Goal: Information Seeking & Learning: Learn about a topic

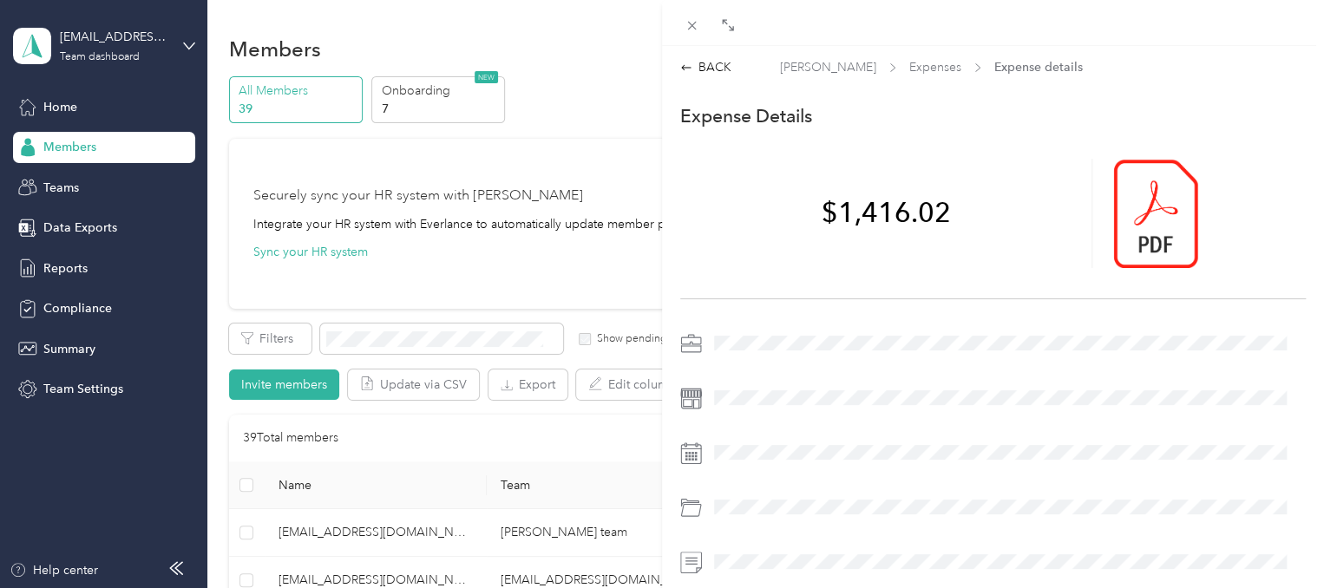
scroll to position [1020, 0]
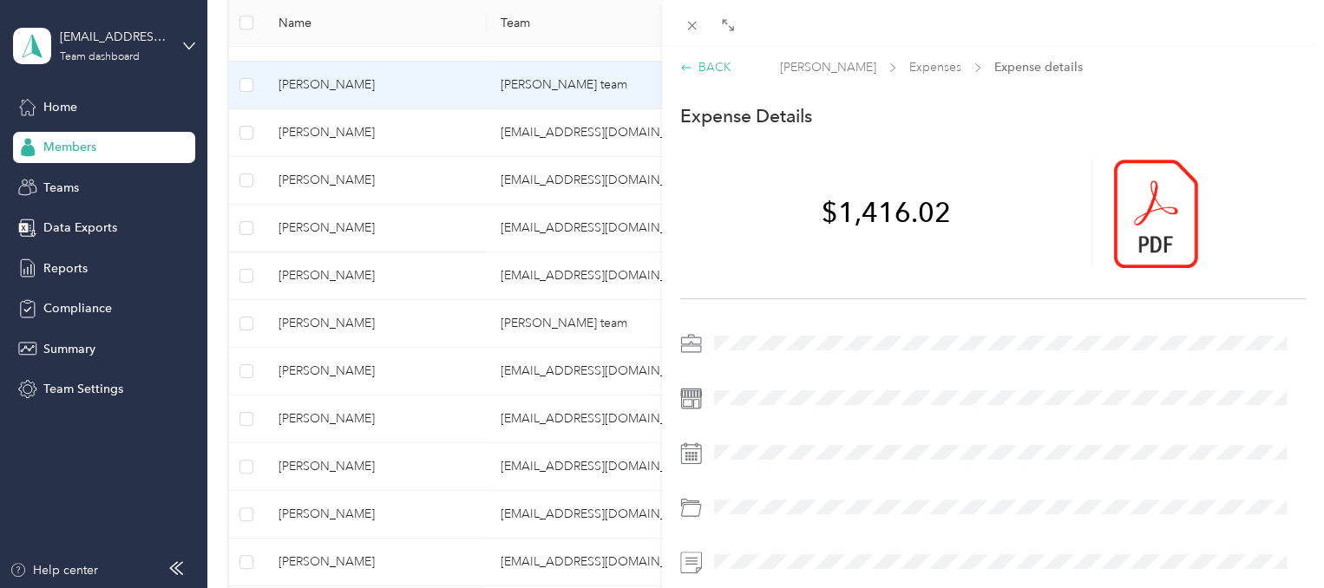
click at [715, 68] on div "BACK" at bounding box center [705, 67] width 51 height 18
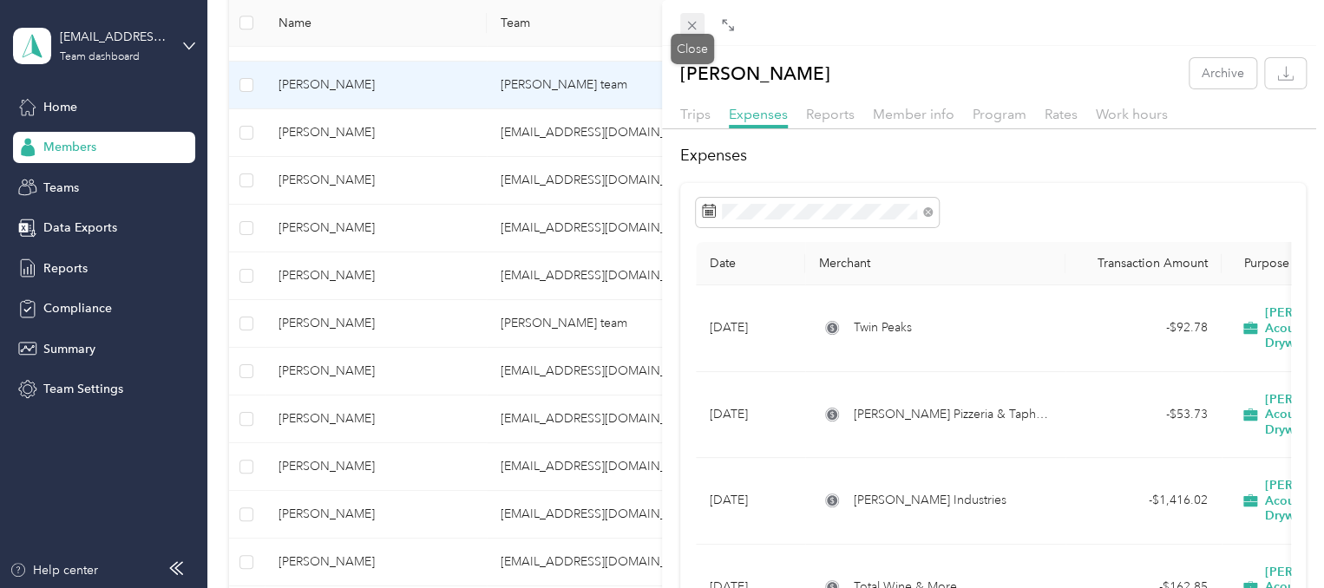
click at [691, 29] on icon at bounding box center [692, 25] width 15 height 15
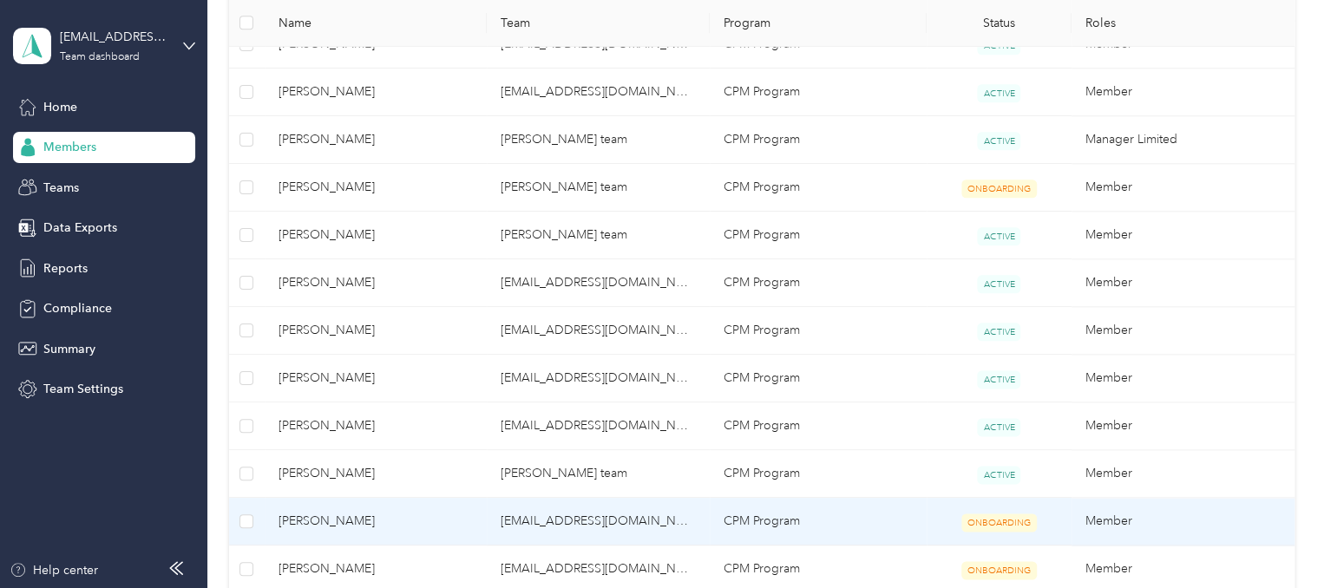
scroll to position [868, 0]
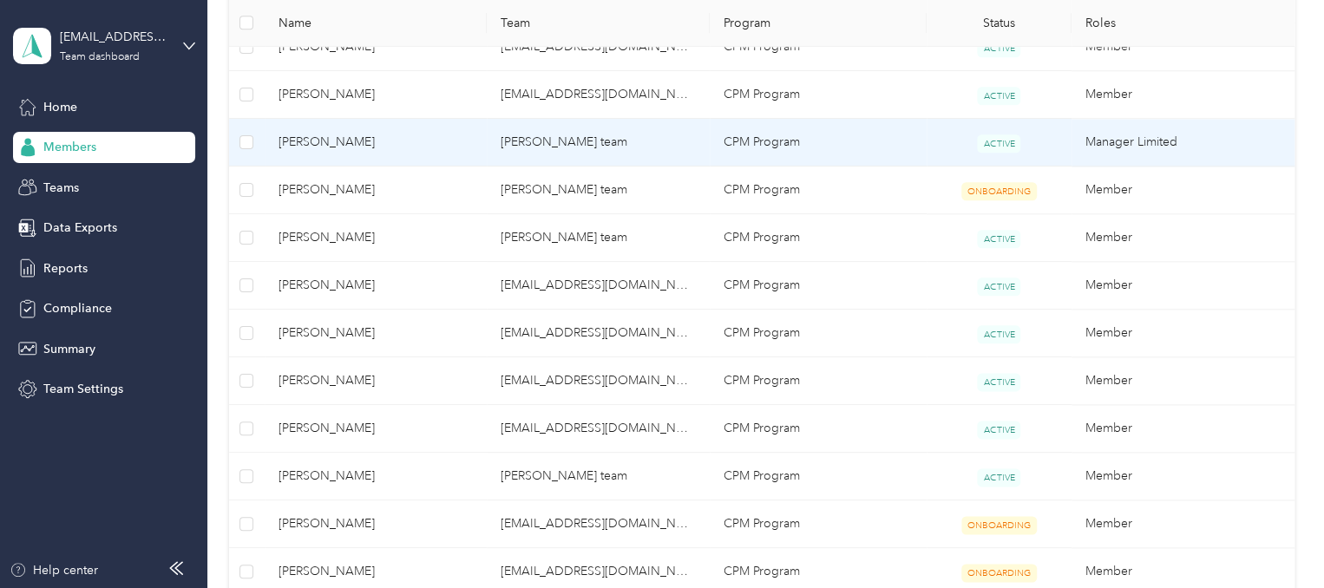
click at [587, 154] on td "[PERSON_NAME] team" at bounding box center [598, 143] width 223 height 48
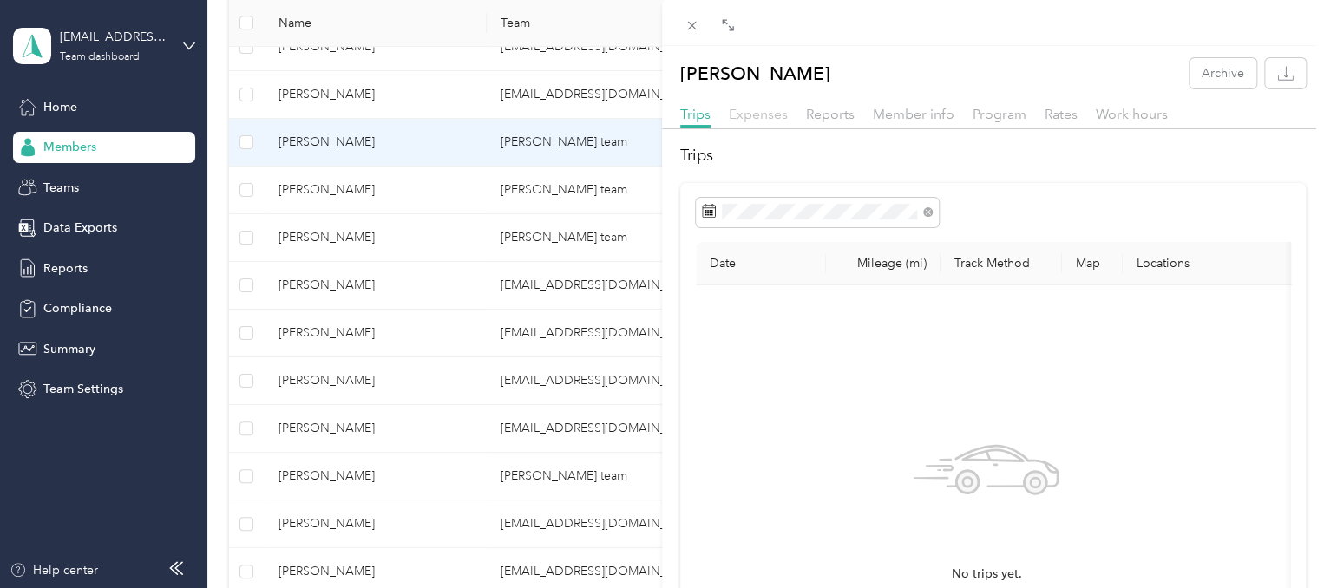
click at [737, 112] on span "Expenses" at bounding box center [758, 114] width 59 height 16
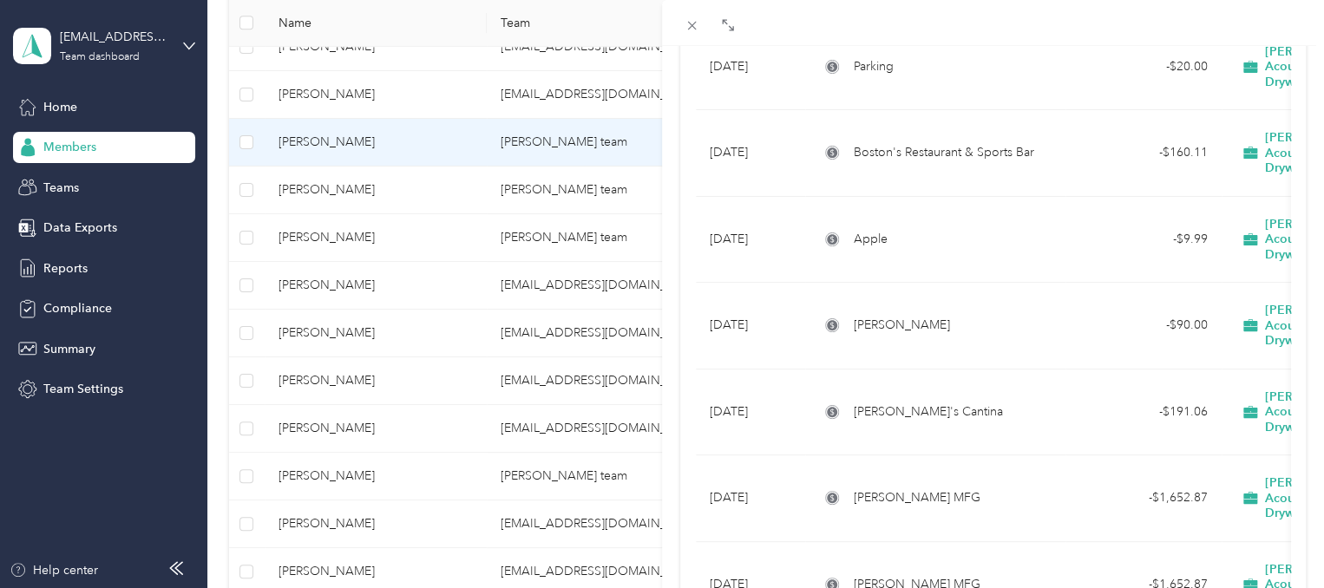
scroll to position [1603, 0]
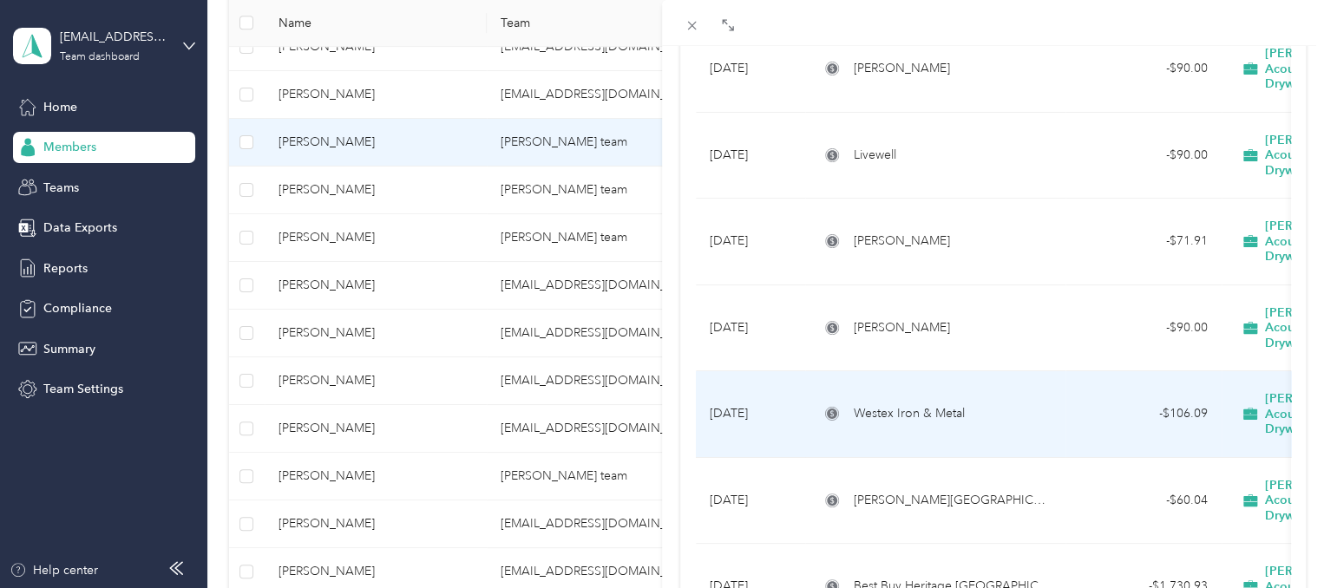
scroll to position [3378, 0]
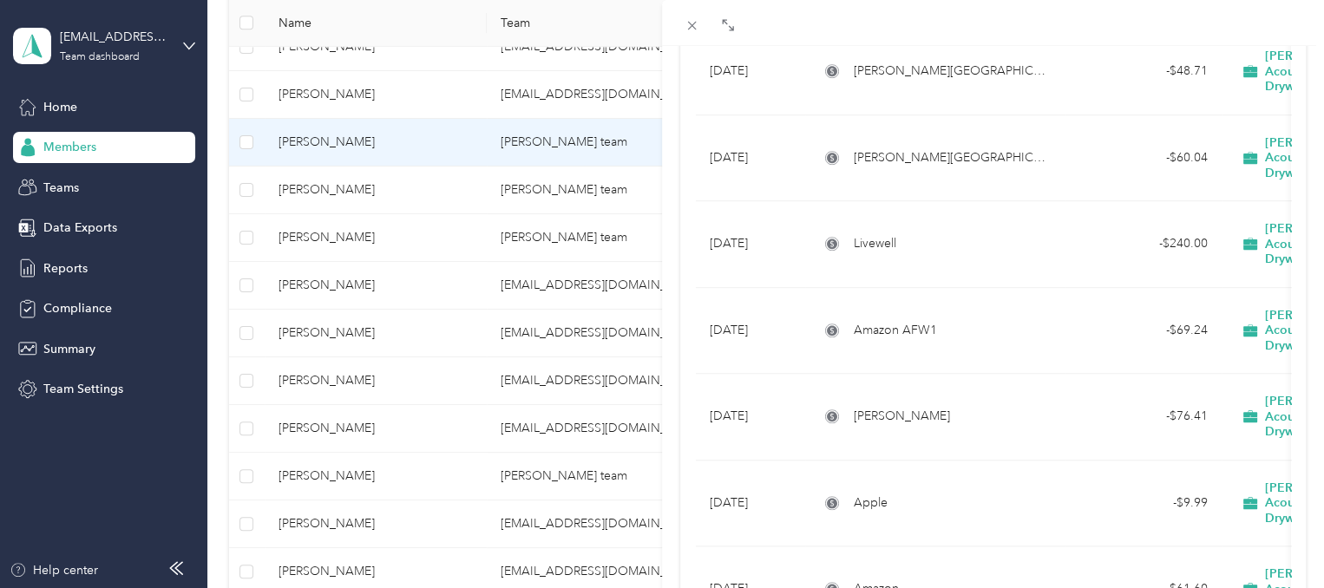
scroll to position [3985, 0]
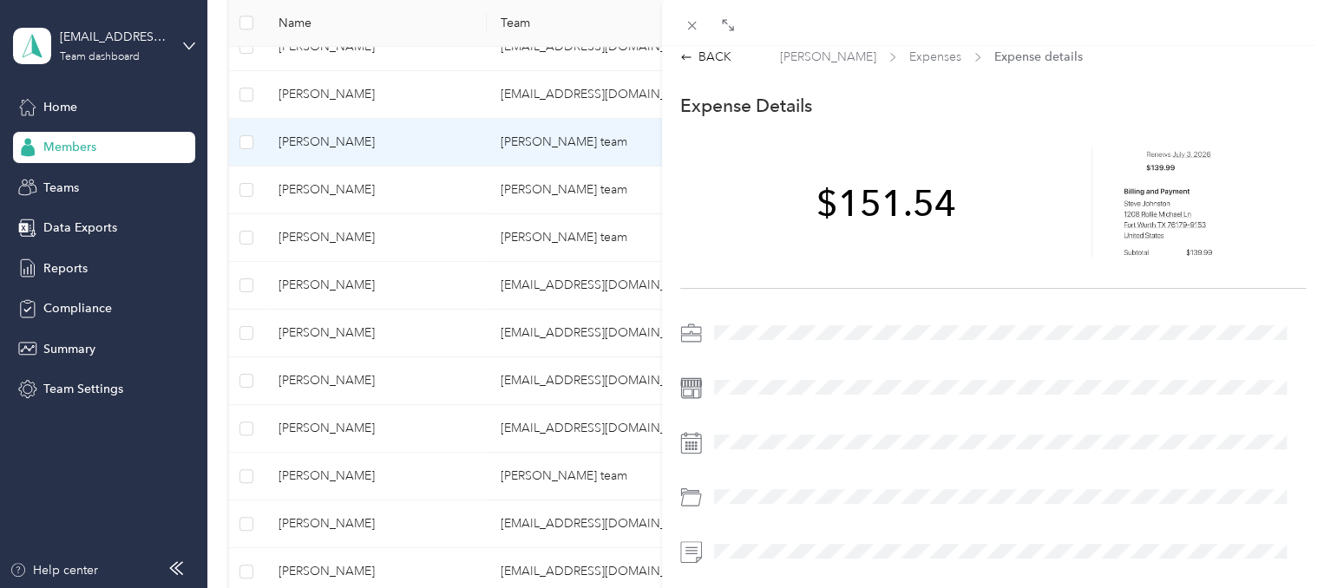
scroll to position [10, 0]
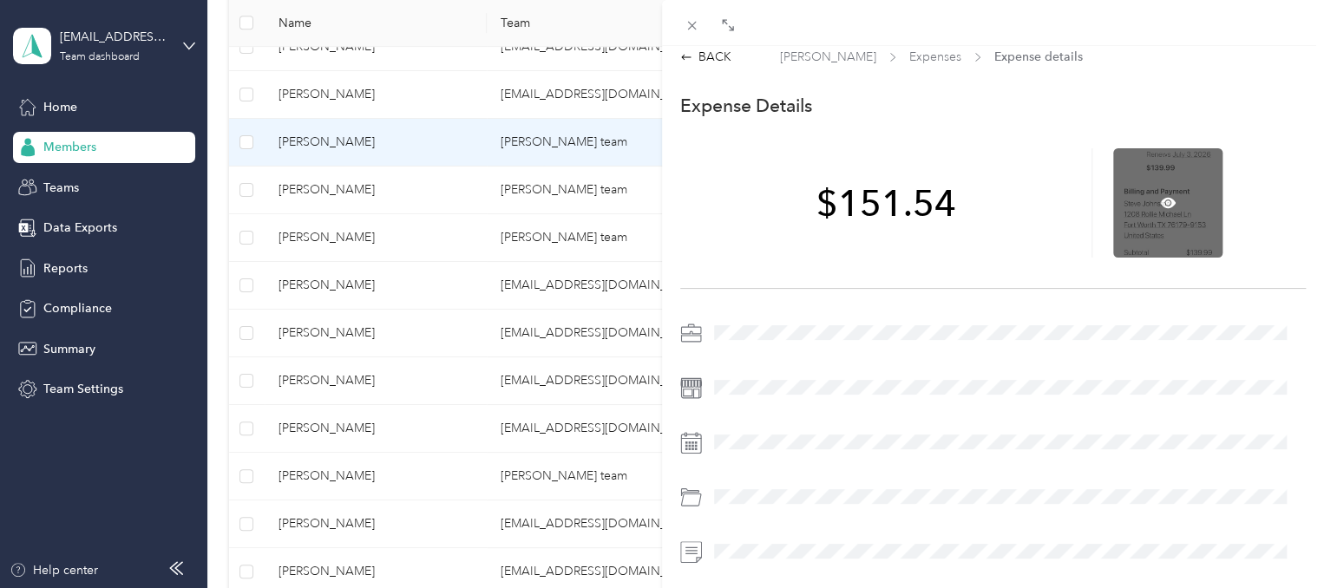
click at [1154, 187] on div at bounding box center [1167, 202] width 109 height 109
click at [1161, 206] on icon at bounding box center [1168, 202] width 16 height 10
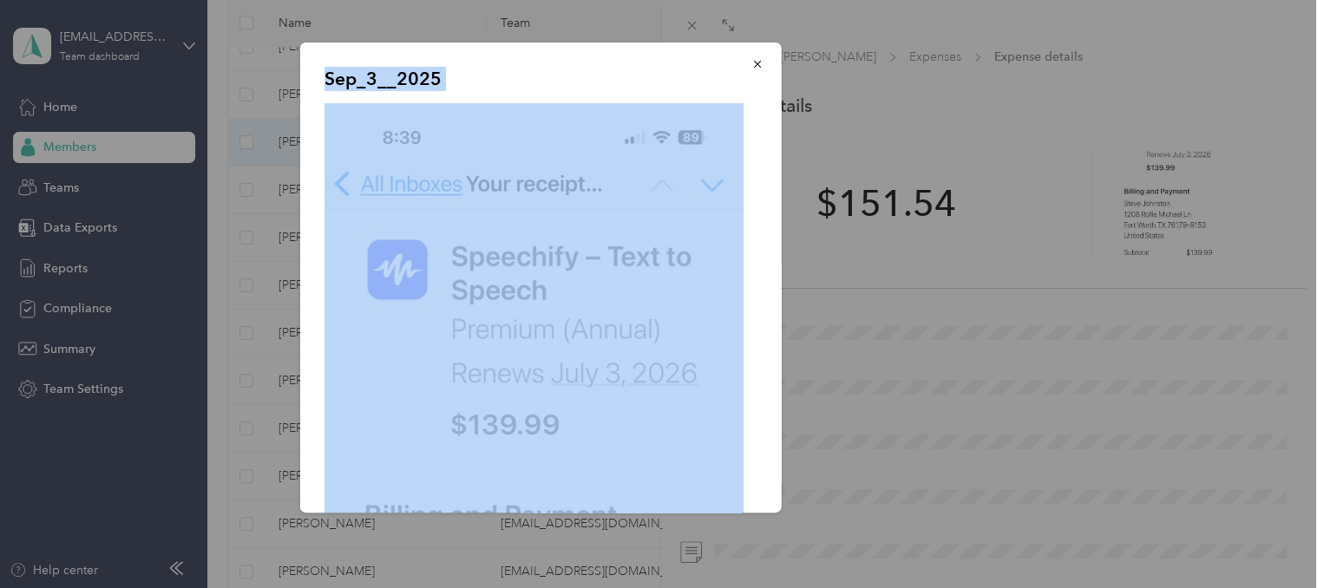
drag, startPoint x: 1161, startPoint y: 206, endPoint x: 1094, endPoint y: 285, distance: 103.4
click at [1094, 587] on div "Drag to resize Click to close BACK [PERSON_NAME] Expenses Expense details This …" at bounding box center [657, 588] width 1315 height 0
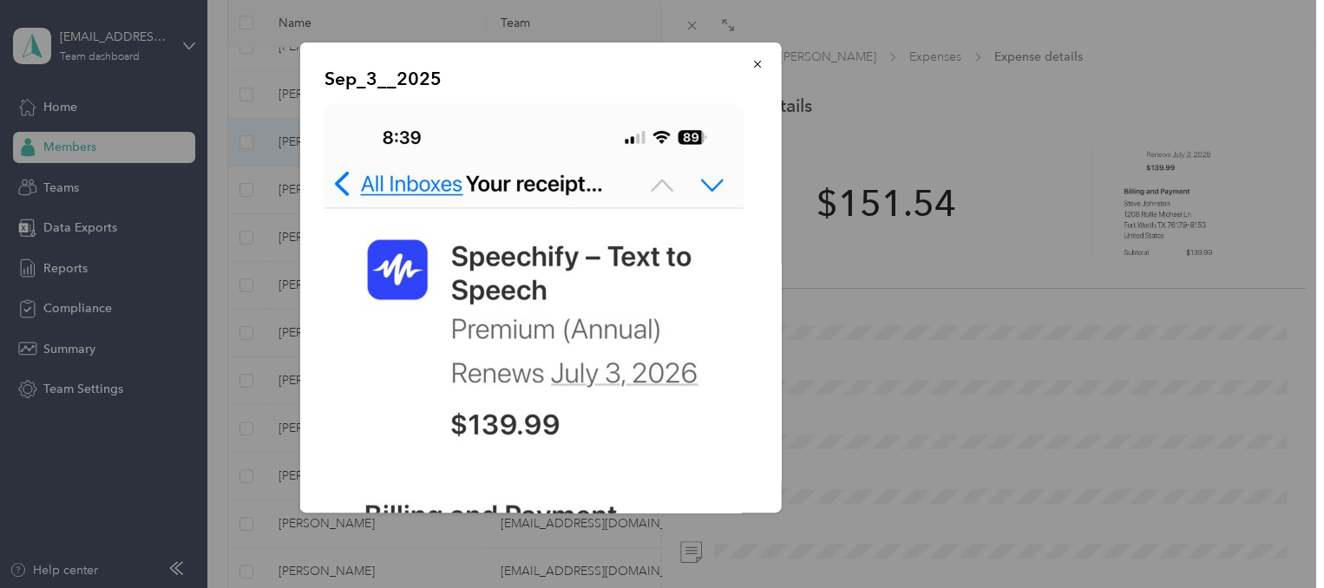
click at [1094, 285] on div "Sep_3__2025" at bounding box center [903, 280] width 482 height 475
click at [751, 60] on icon "button" at bounding box center [757, 64] width 12 height 12
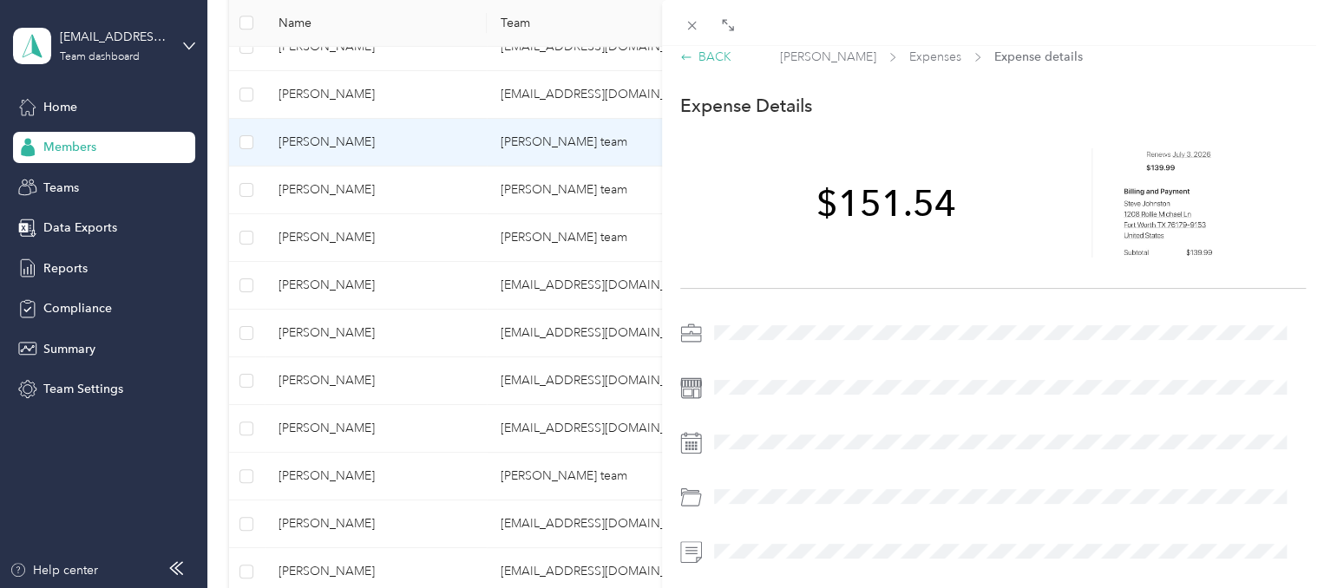
click at [718, 48] on div "BACK" at bounding box center [705, 57] width 51 height 18
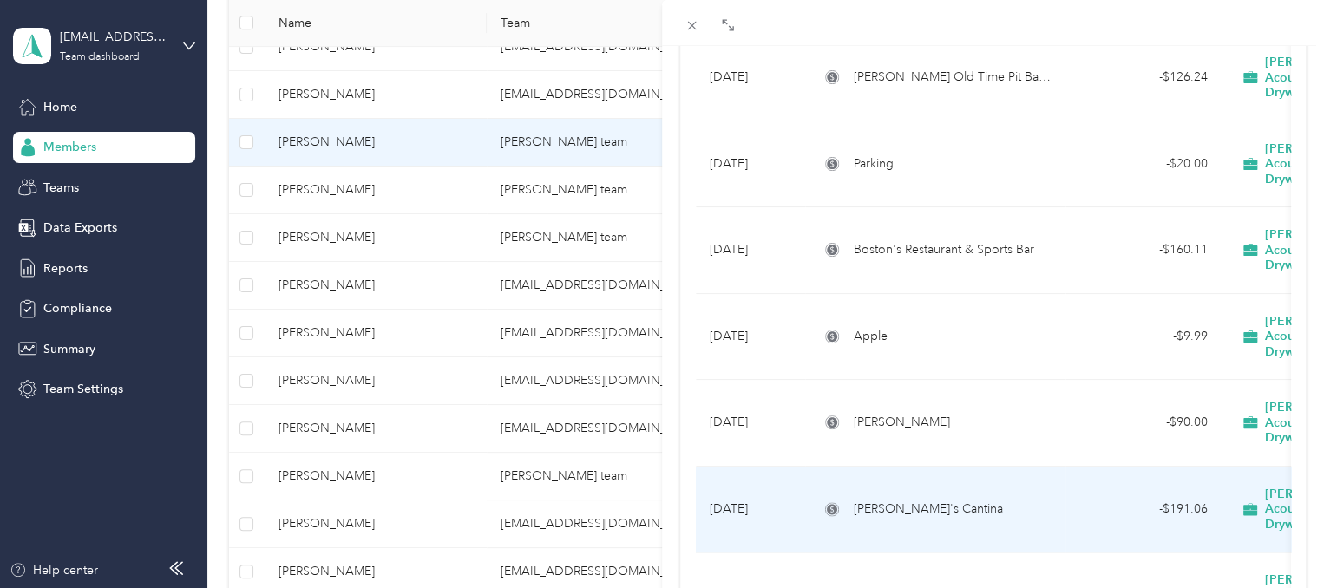
scroll to position [1603, 0]
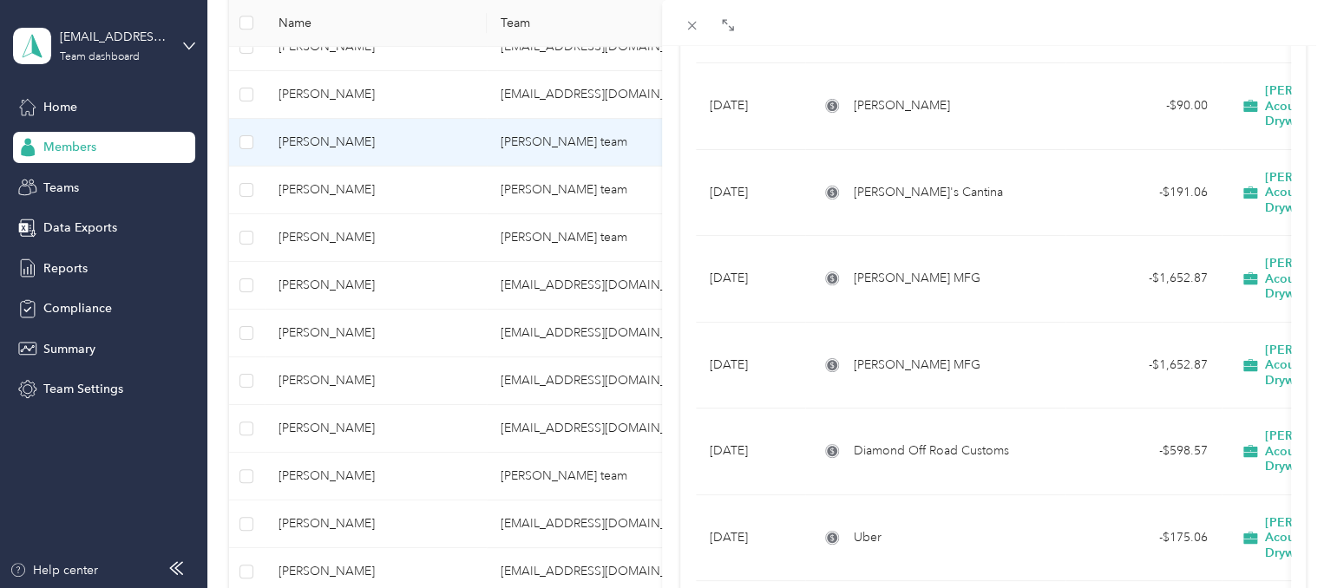
drag, startPoint x: 1044, startPoint y: 504, endPoint x: 1029, endPoint y: 484, distance: 24.8
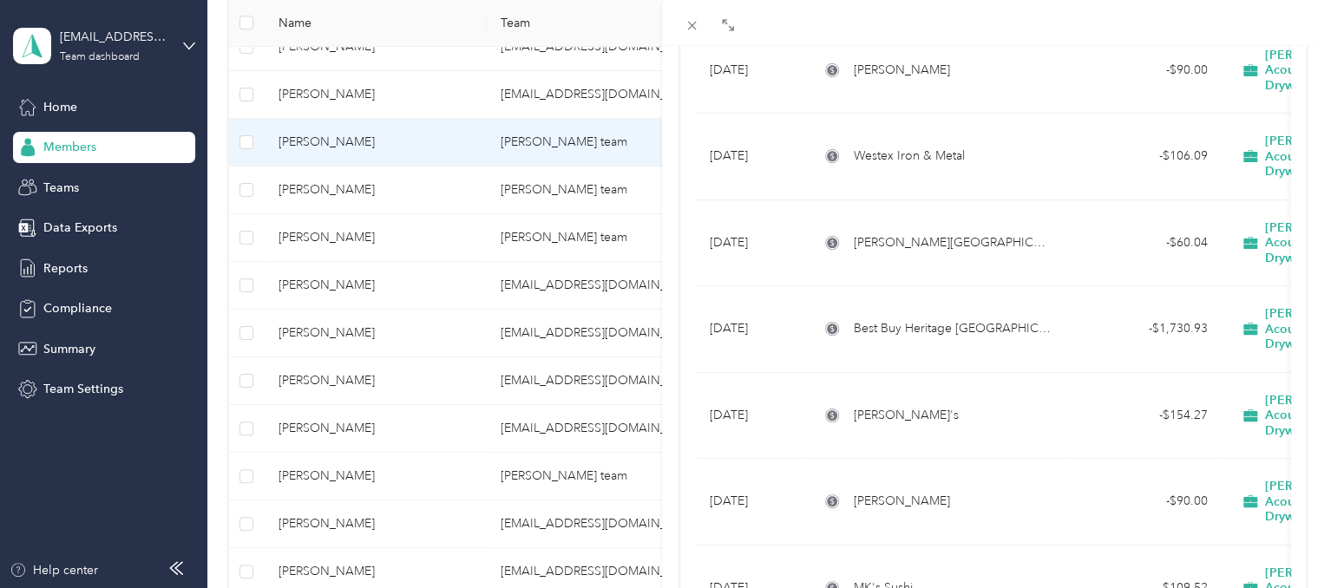
scroll to position [3378, 0]
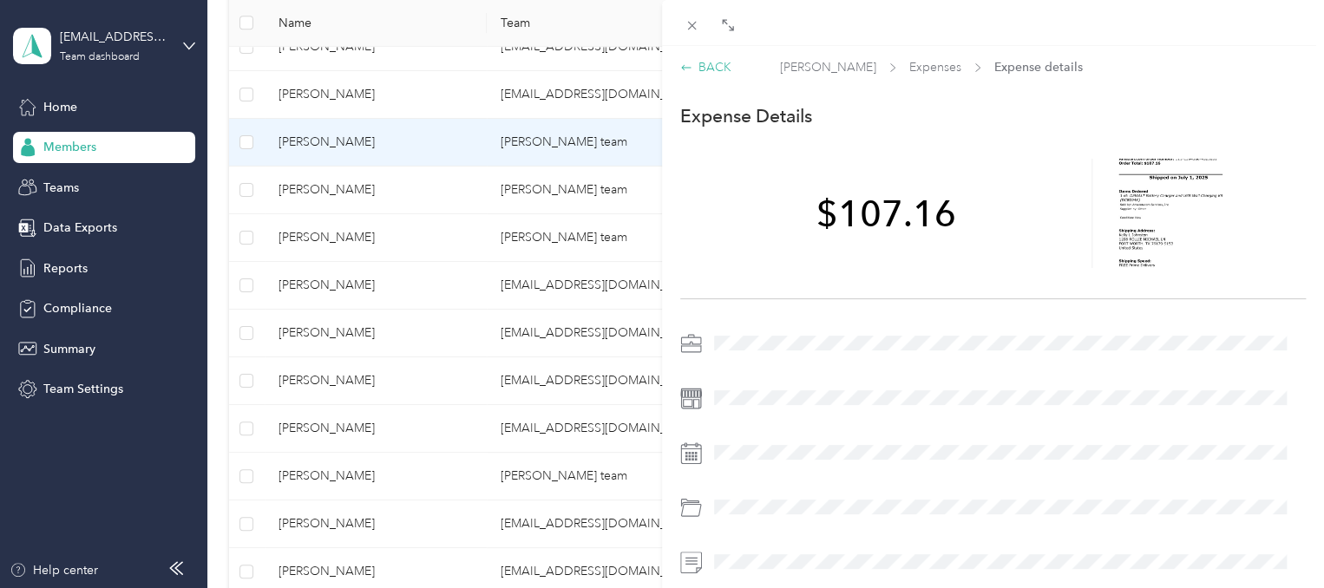
click at [696, 73] on div "BACK" at bounding box center [705, 67] width 51 height 18
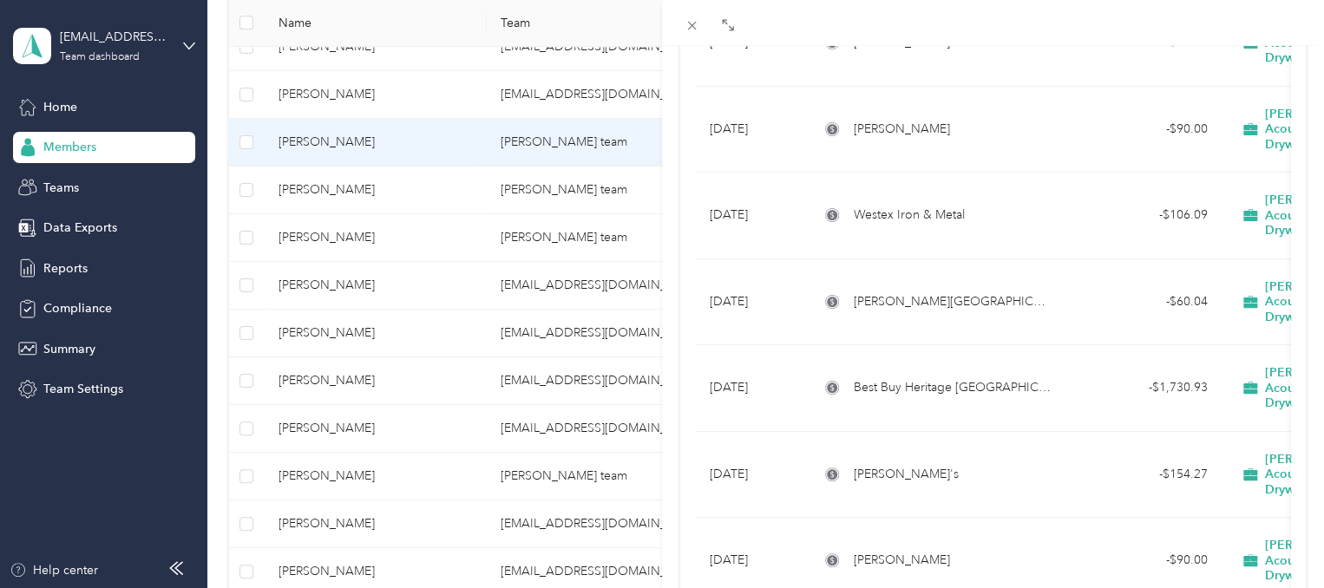
scroll to position [3209, 0]
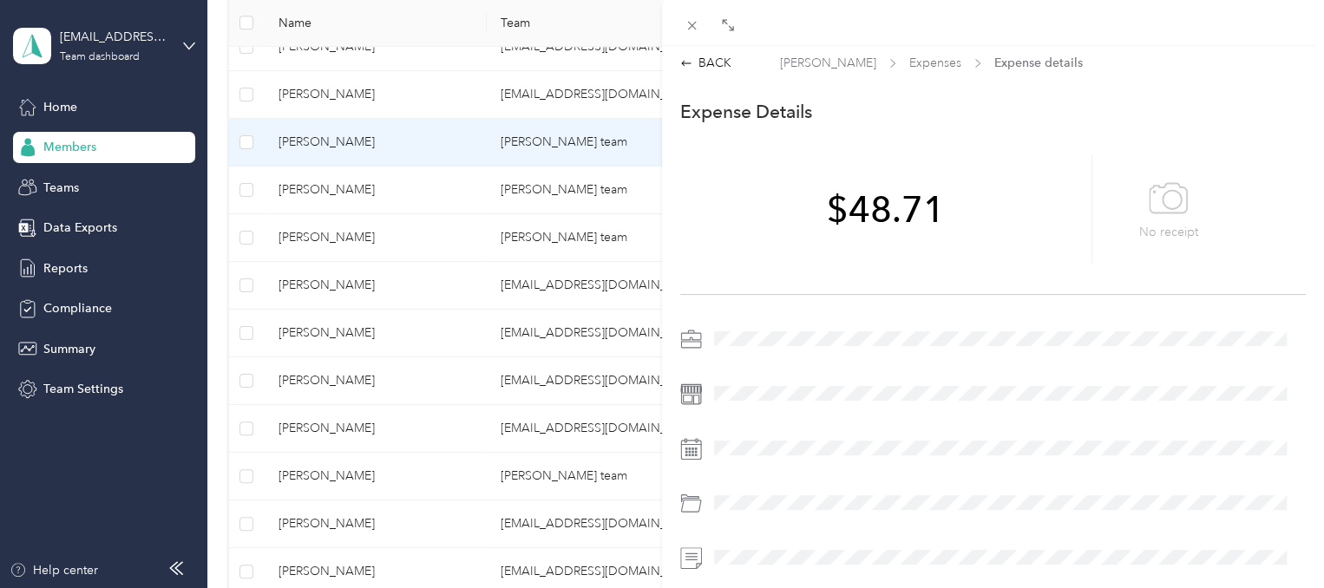
scroll to position [3, 0]
click at [698, 22] on icon at bounding box center [692, 25] width 15 height 15
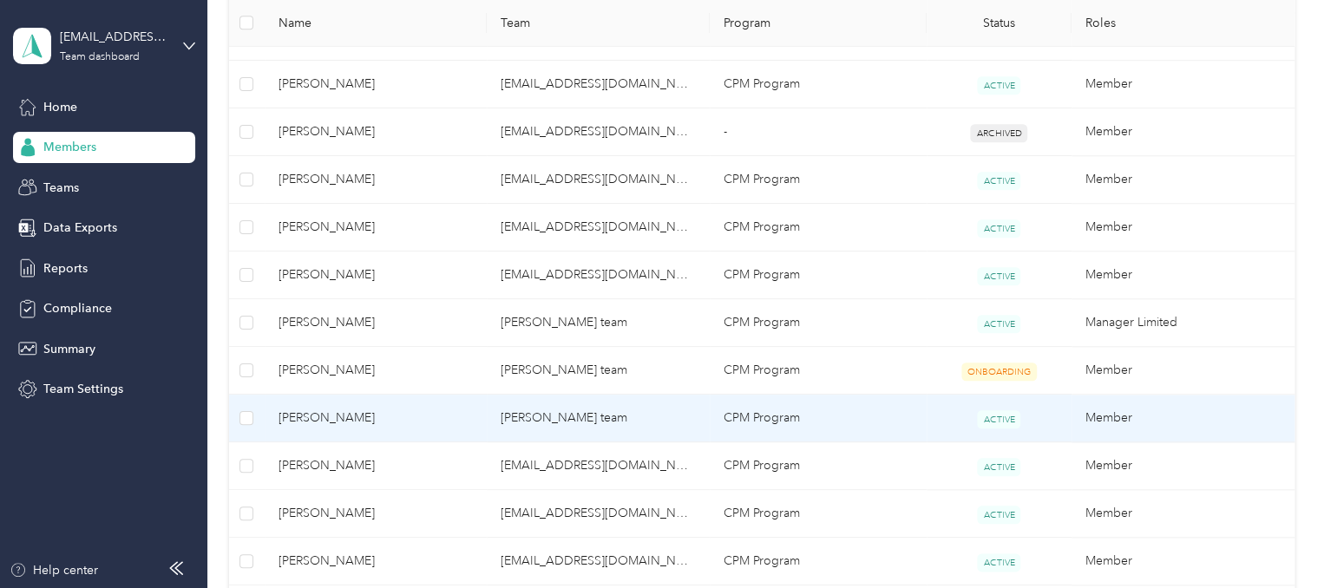
scroll to position [687, 0]
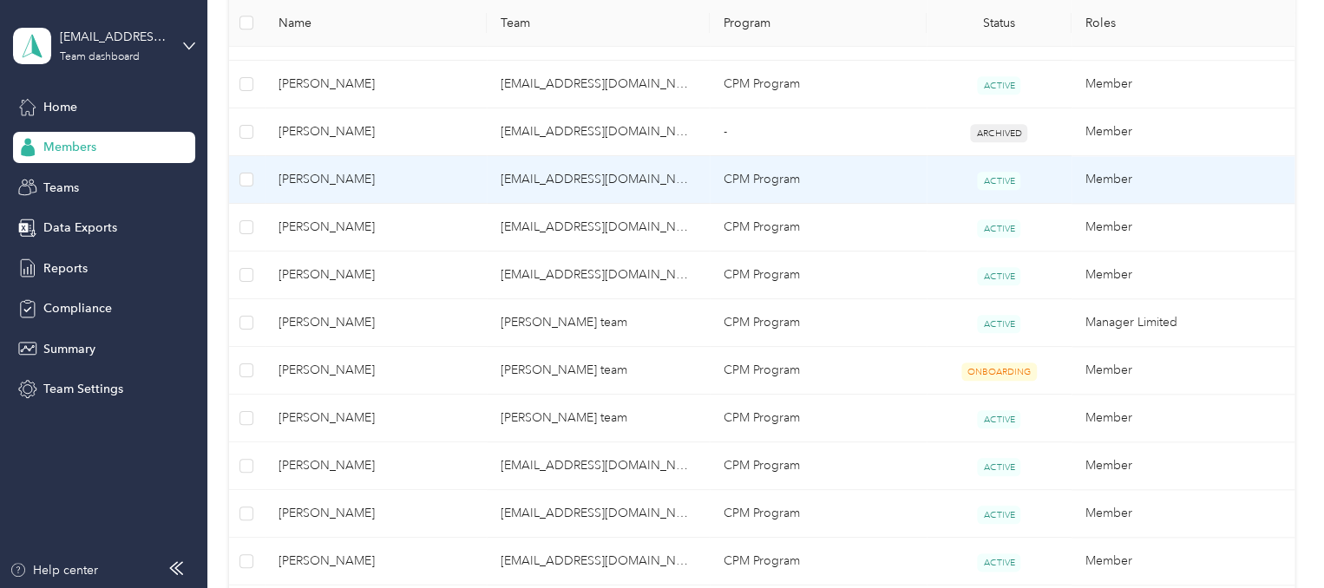
click at [469, 181] on span "[PERSON_NAME]" at bounding box center [376, 179] width 195 height 19
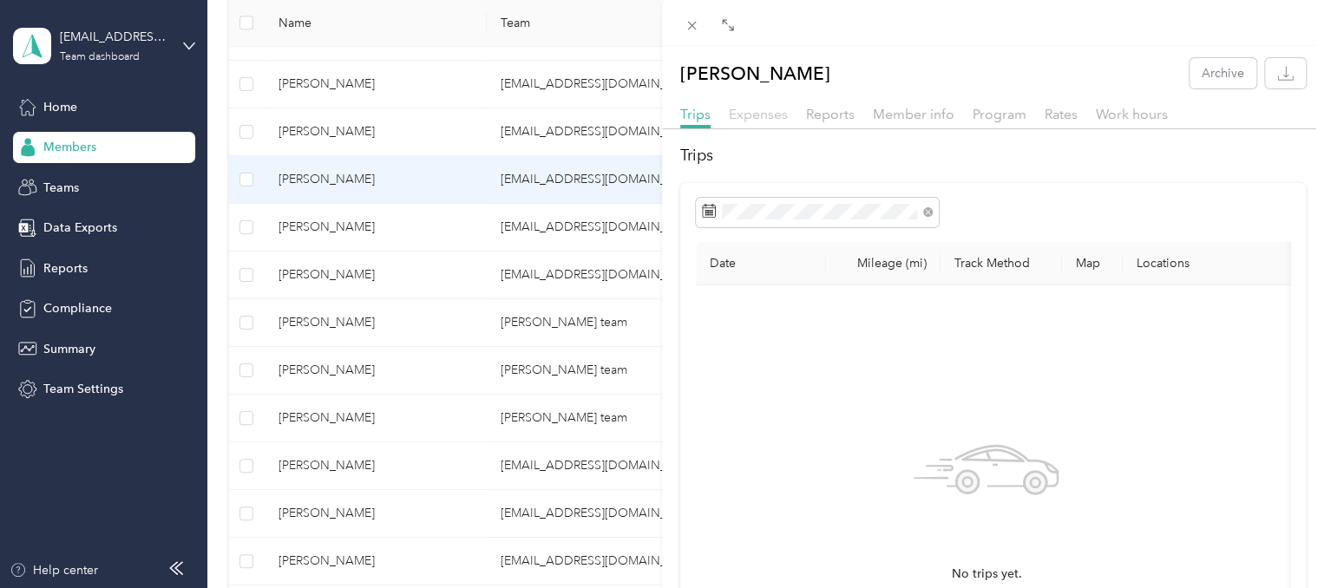
click at [770, 114] on span "Expenses" at bounding box center [758, 114] width 59 height 16
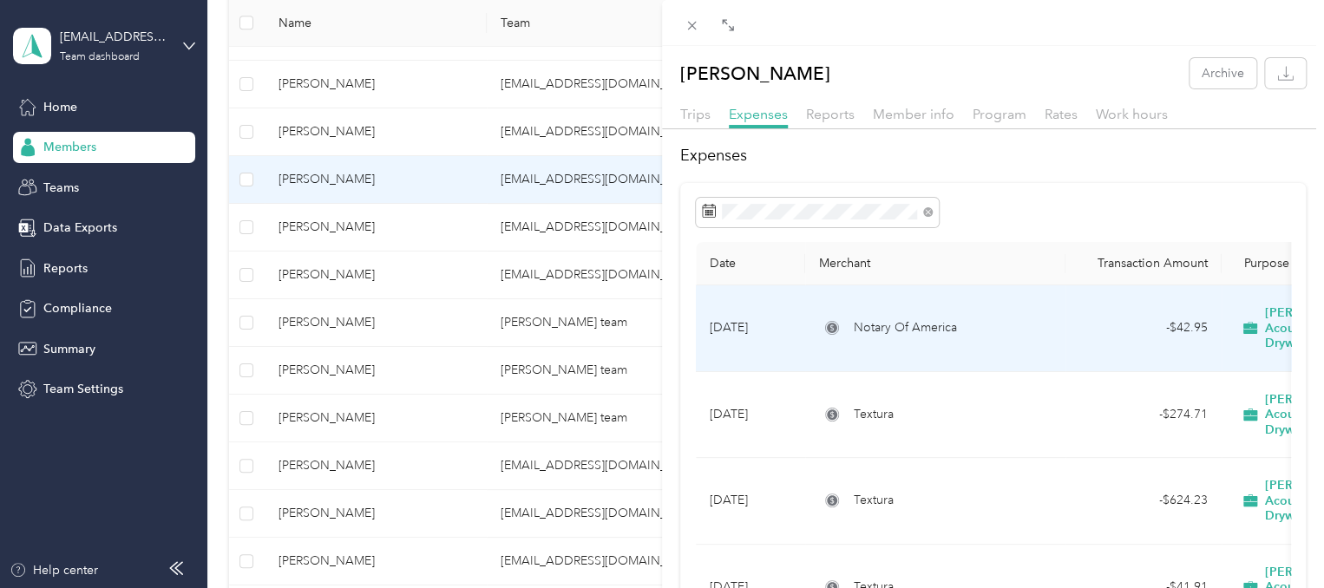
scroll to position [88, 0]
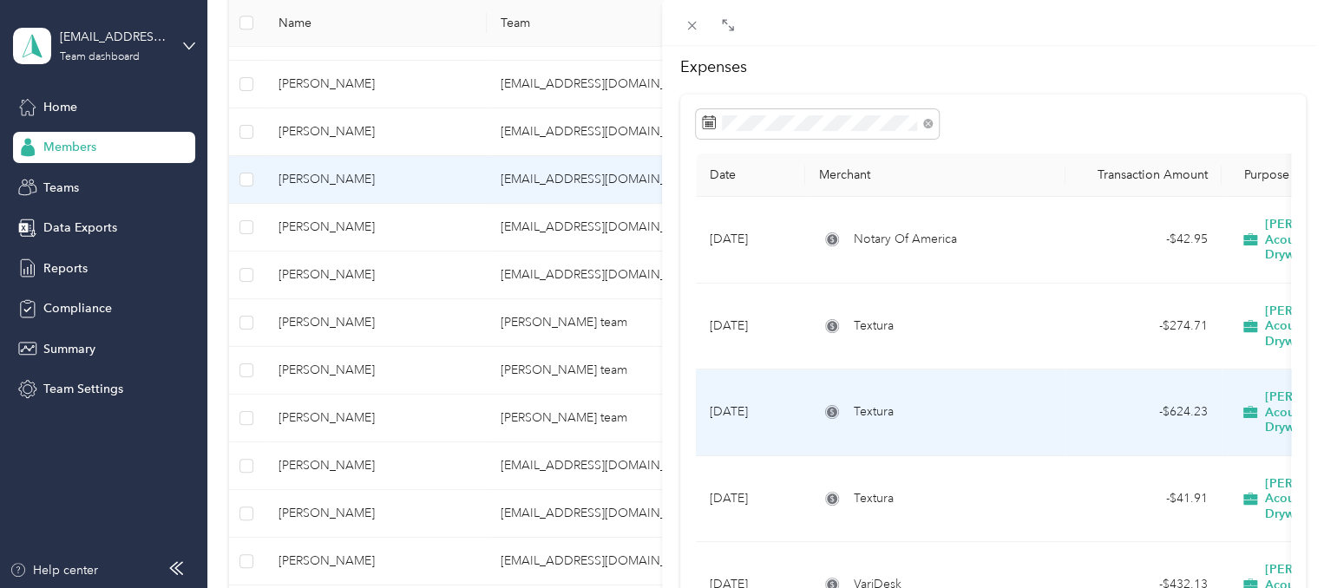
click at [827, 388] on td "Textura" at bounding box center [935, 413] width 260 height 87
